Goal: Find specific page/section: Find specific page/section

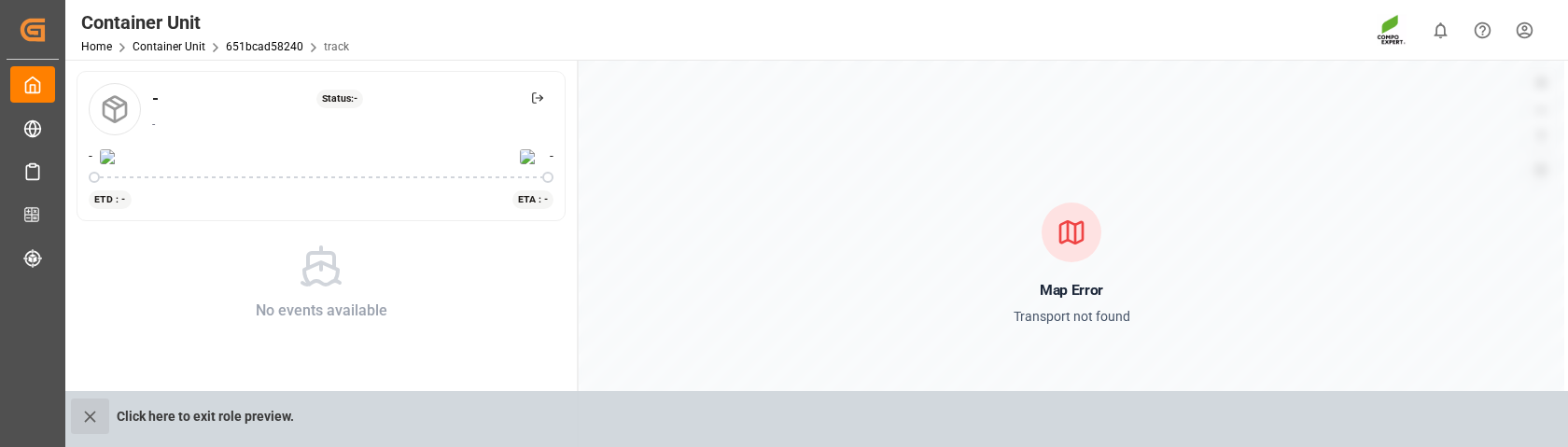
click at [80, 430] on button "close role preview" at bounding box center [90, 416] width 38 height 36
